Goal: Transaction & Acquisition: Book appointment/travel/reservation

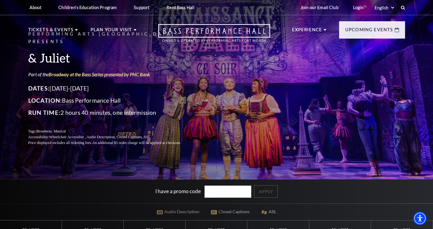
drag, startPoint x: 436, startPoint y: 16, endPoint x: 490, endPoint y: -11, distance: 60.0
click at [433, 0] on html "Skip to main content Enable accessibility for low vision Open the accessibility…" at bounding box center [216, 114] width 433 height 229
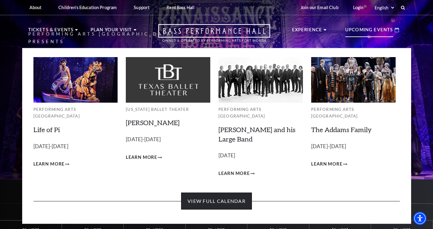
click at [225, 197] on link "View Full Calendar" at bounding box center [216, 201] width 71 height 17
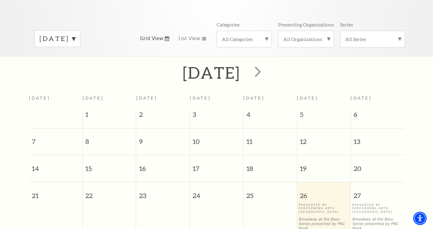
scroll to position [49, 0]
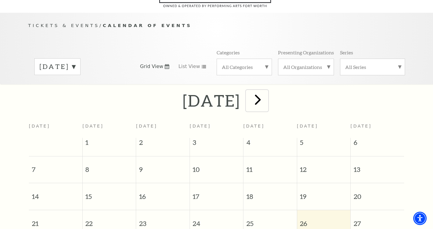
click at [267, 95] on span "next" at bounding box center [257, 99] width 17 height 17
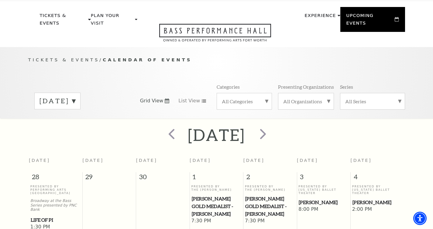
scroll to position [0, 0]
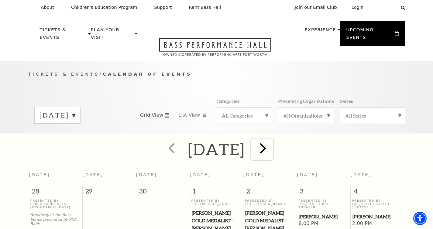
click at [272, 140] on span "next" at bounding box center [263, 148] width 17 height 17
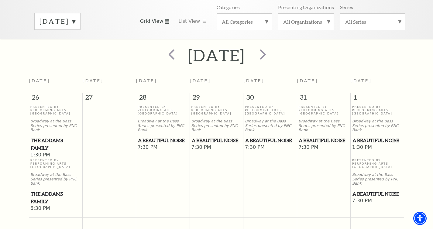
scroll to position [87, 0]
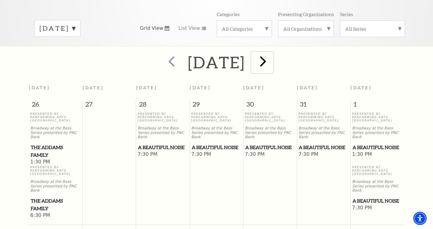
click at [272, 53] on span "next" at bounding box center [263, 61] width 17 height 17
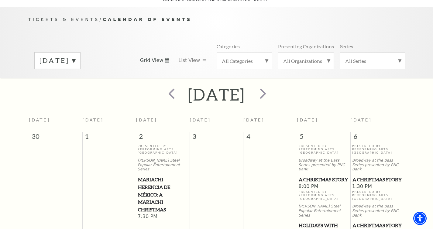
scroll to position [54, 0]
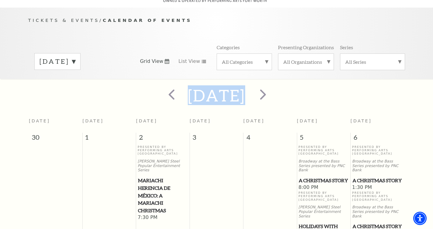
drag, startPoint x: 433, startPoint y: 50, endPoint x: 422, endPoint y: 76, distance: 28.4
drag, startPoint x: 433, startPoint y: 57, endPoint x: 434, endPoint y: 65, distance: 8.6
click at [433, 65] on html "Skip to main content Enable accessibility for low vision Open the accessibility…" at bounding box center [216, 60] width 433 height 229
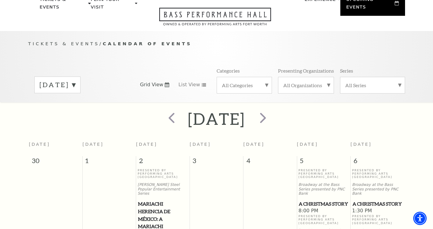
scroll to position [0, 0]
